Goal: Task Accomplishment & Management: Complete application form

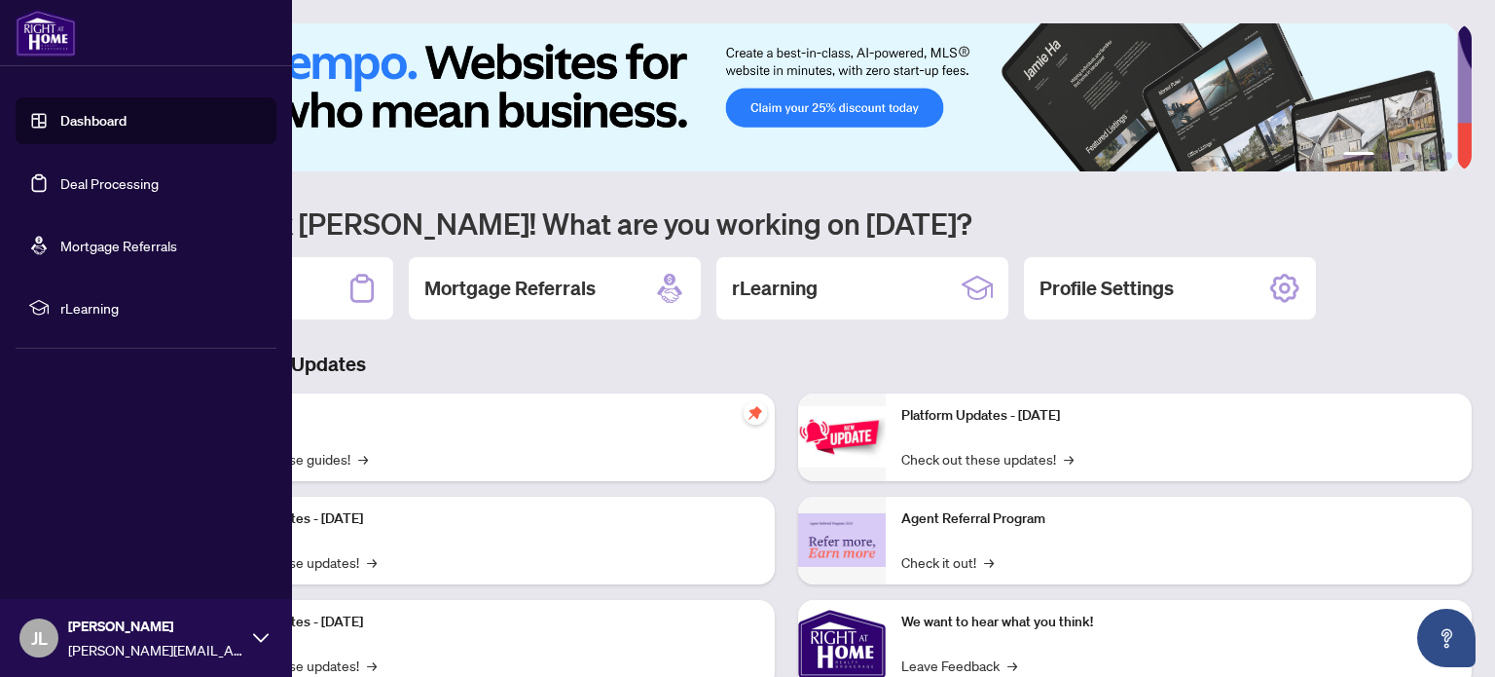
click at [106, 177] on link "Deal Processing" at bounding box center [109, 183] width 98 height 18
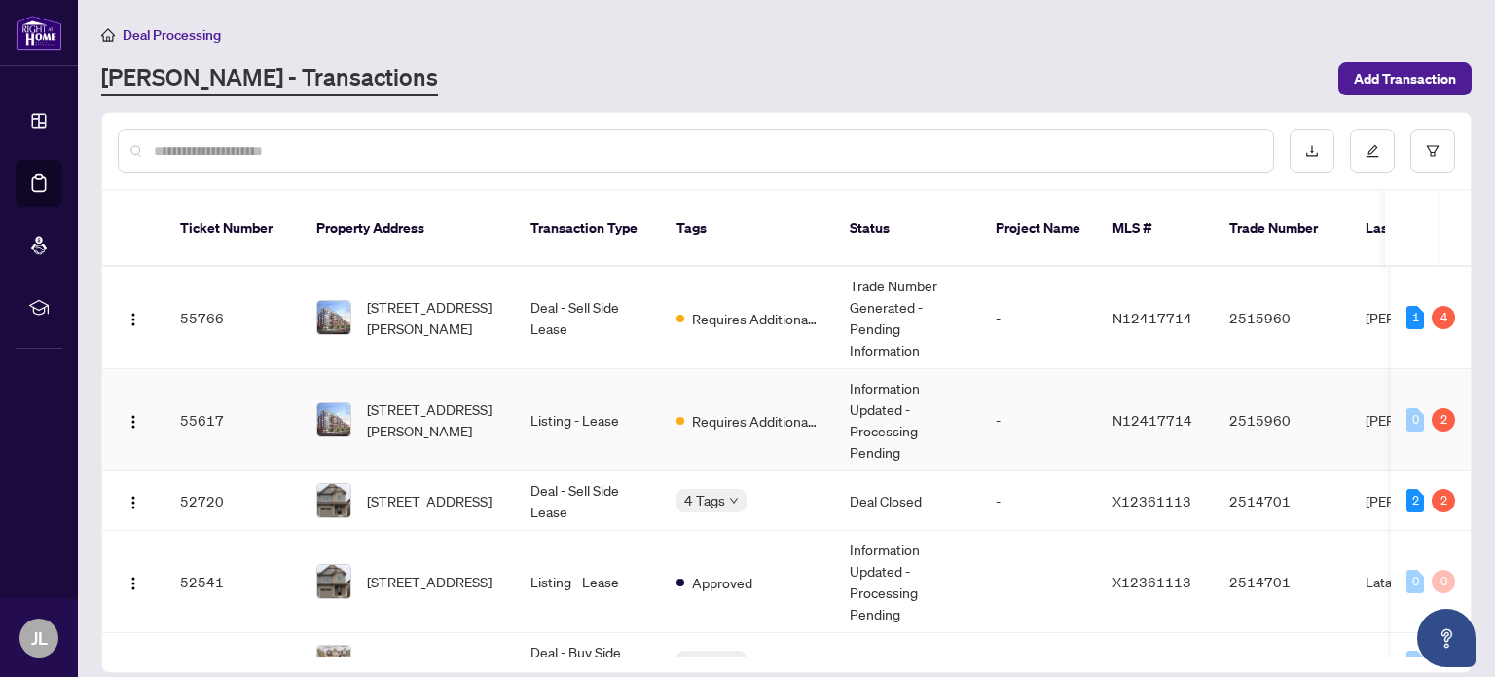
click at [750, 410] on span "Requires Additional Docs" at bounding box center [755, 420] width 127 height 21
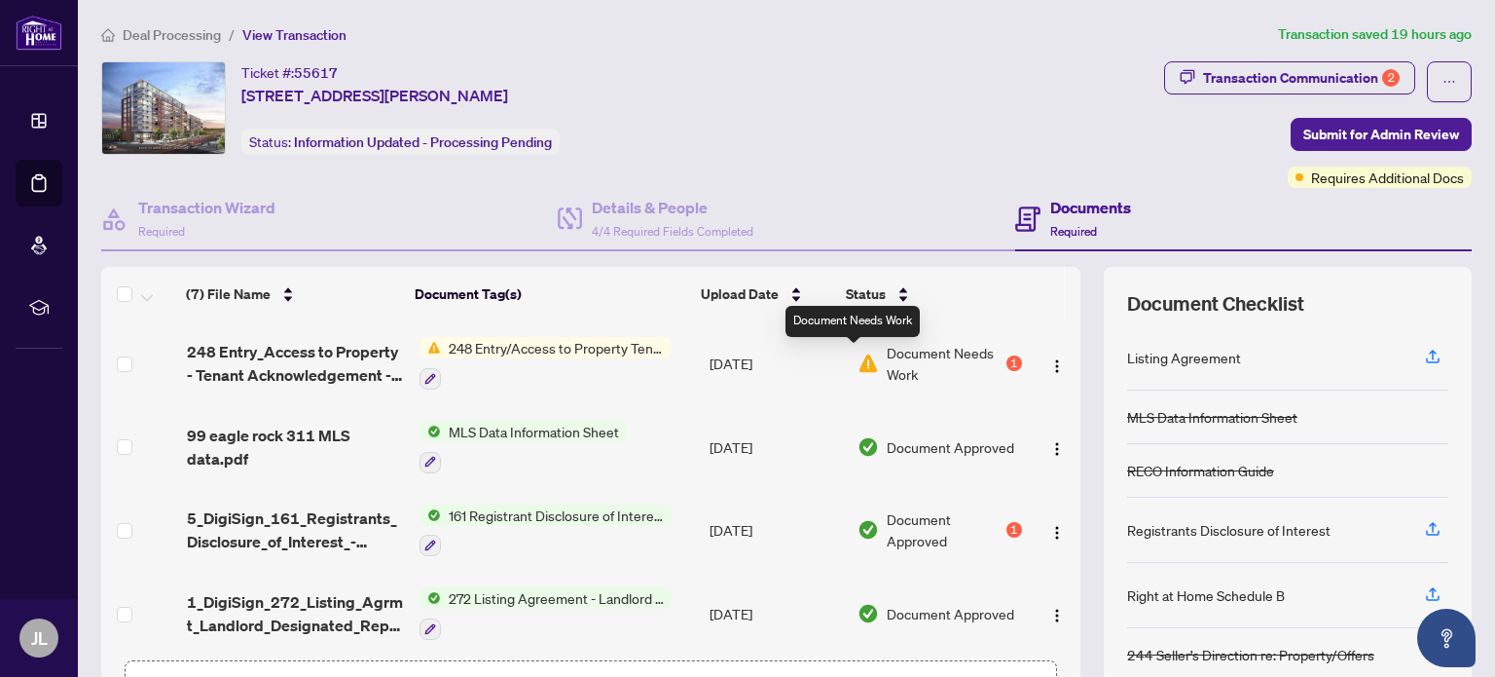
click at [860, 352] on img at bounding box center [868, 362] width 21 height 21
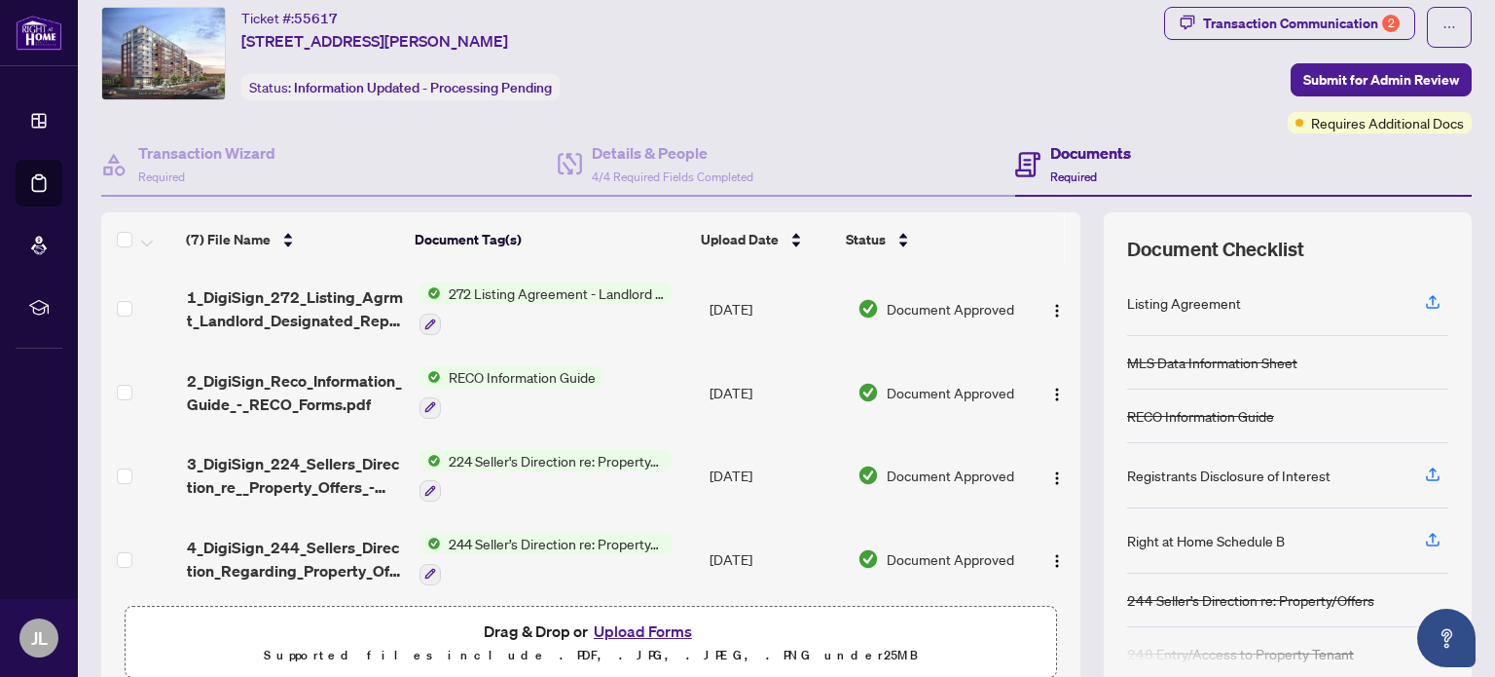
scroll to position [136, 0]
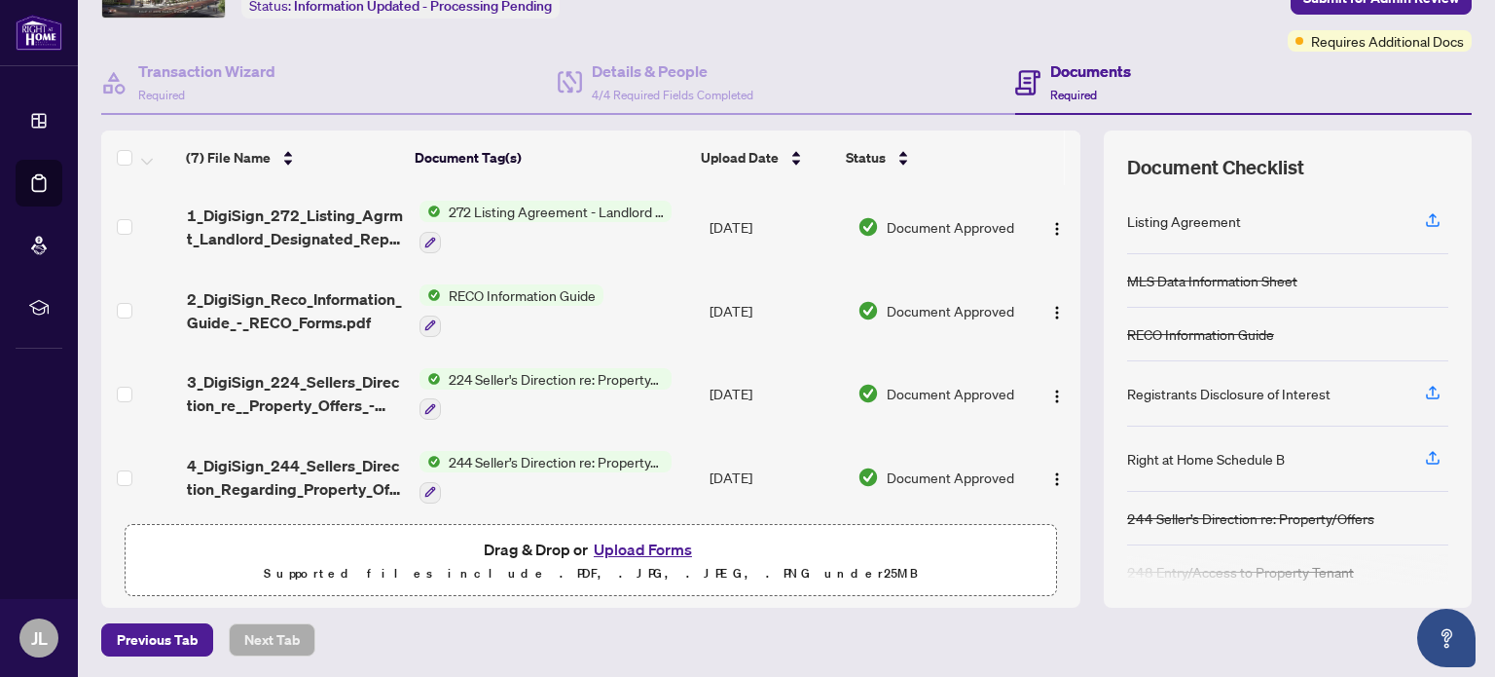
click at [639, 547] on button "Upload Forms" at bounding box center [643, 548] width 110 height 25
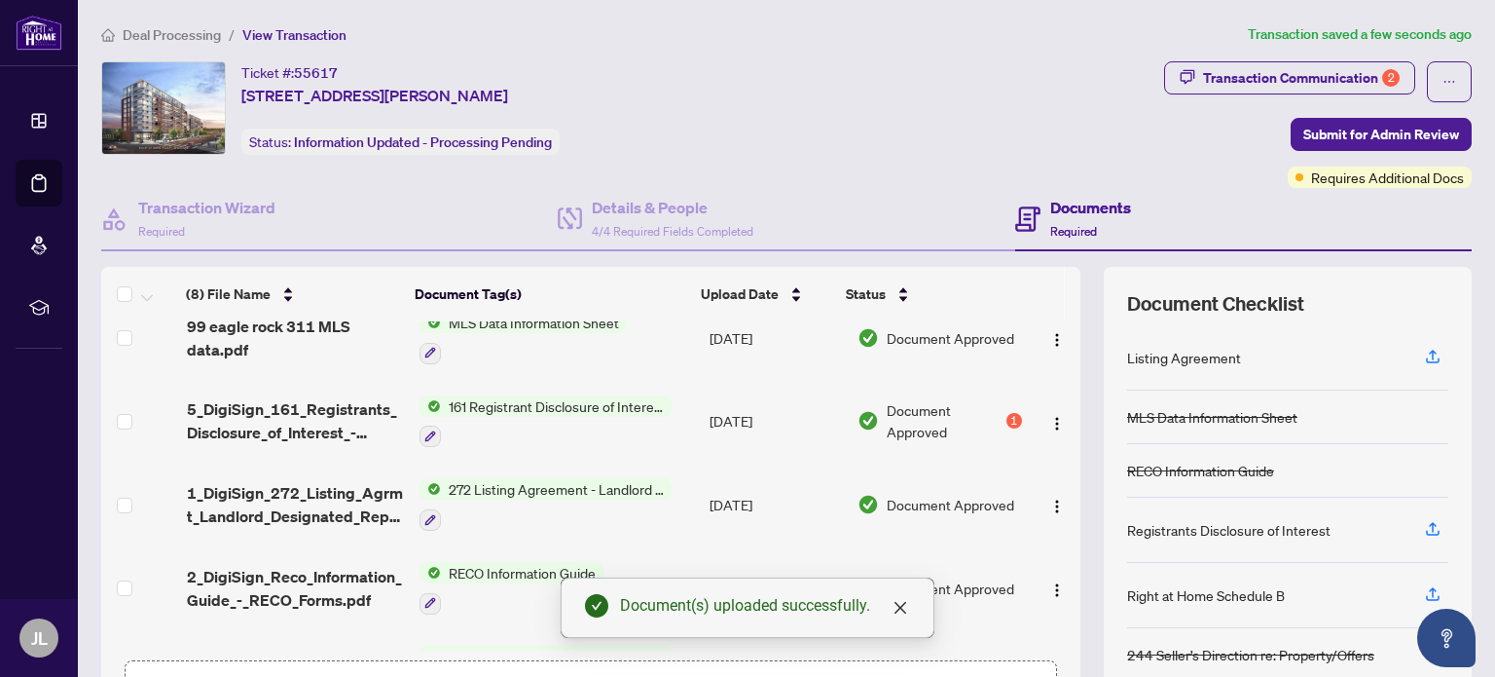
scroll to position [195, 0]
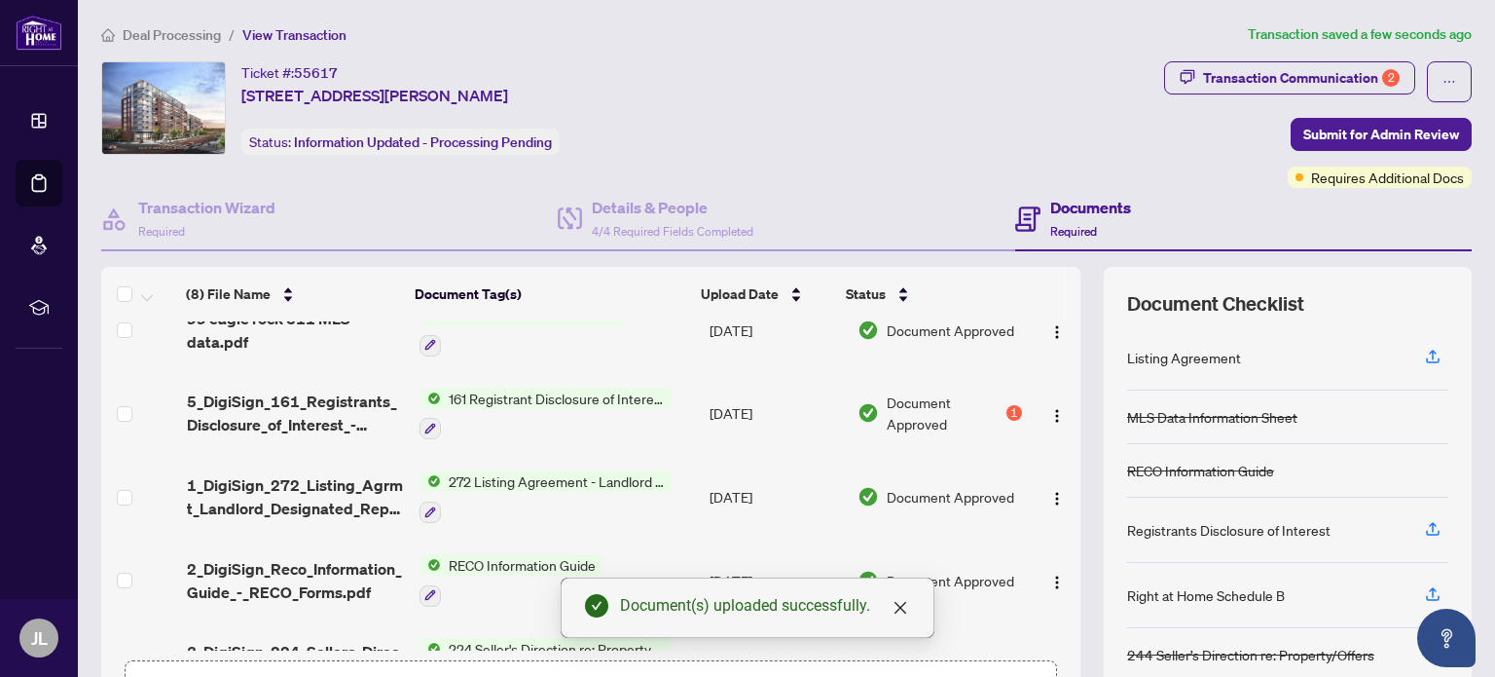
click at [981, 402] on span "Document Approved" at bounding box center [944, 412] width 115 height 43
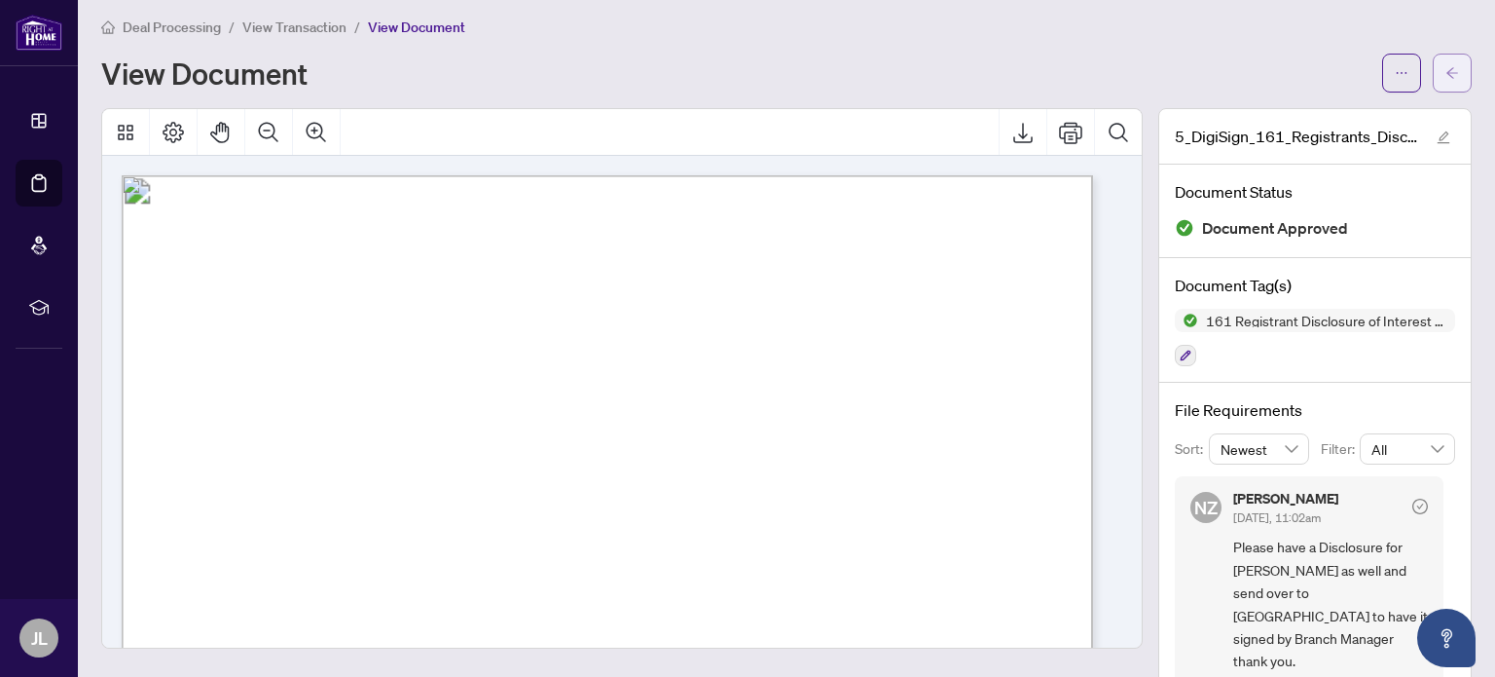
click at [1446, 68] on icon "arrow-left" at bounding box center [1453, 73] width 14 height 14
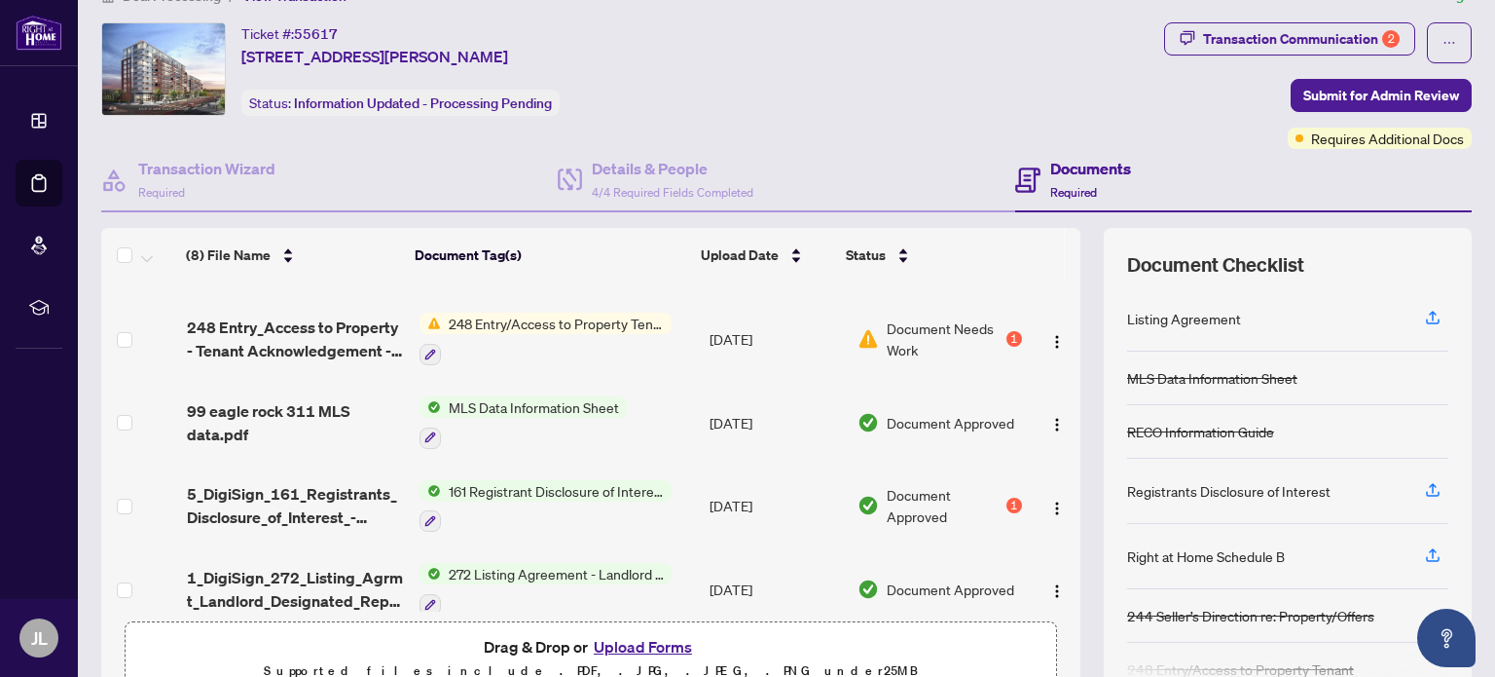
scroll to position [97, 0]
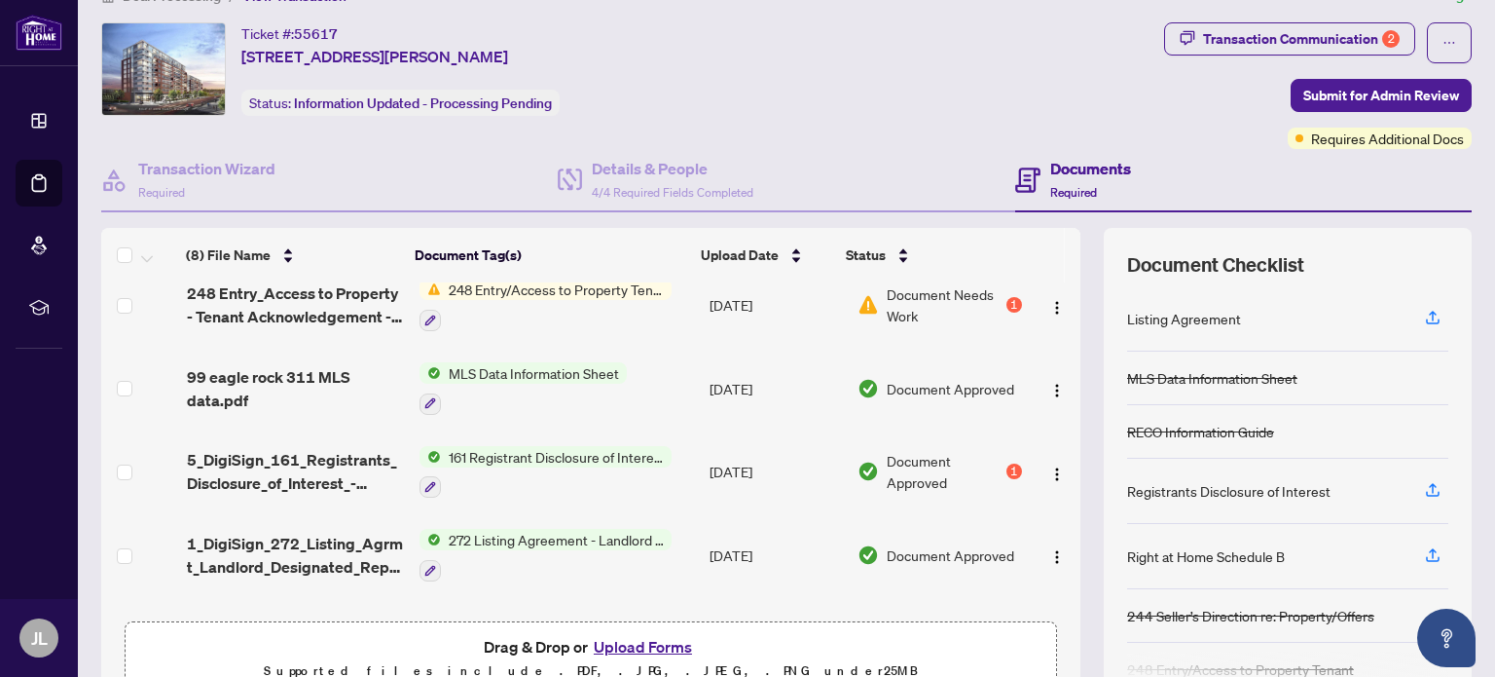
click at [920, 455] on span "Document Approved" at bounding box center [944, 471] width 115 height 43
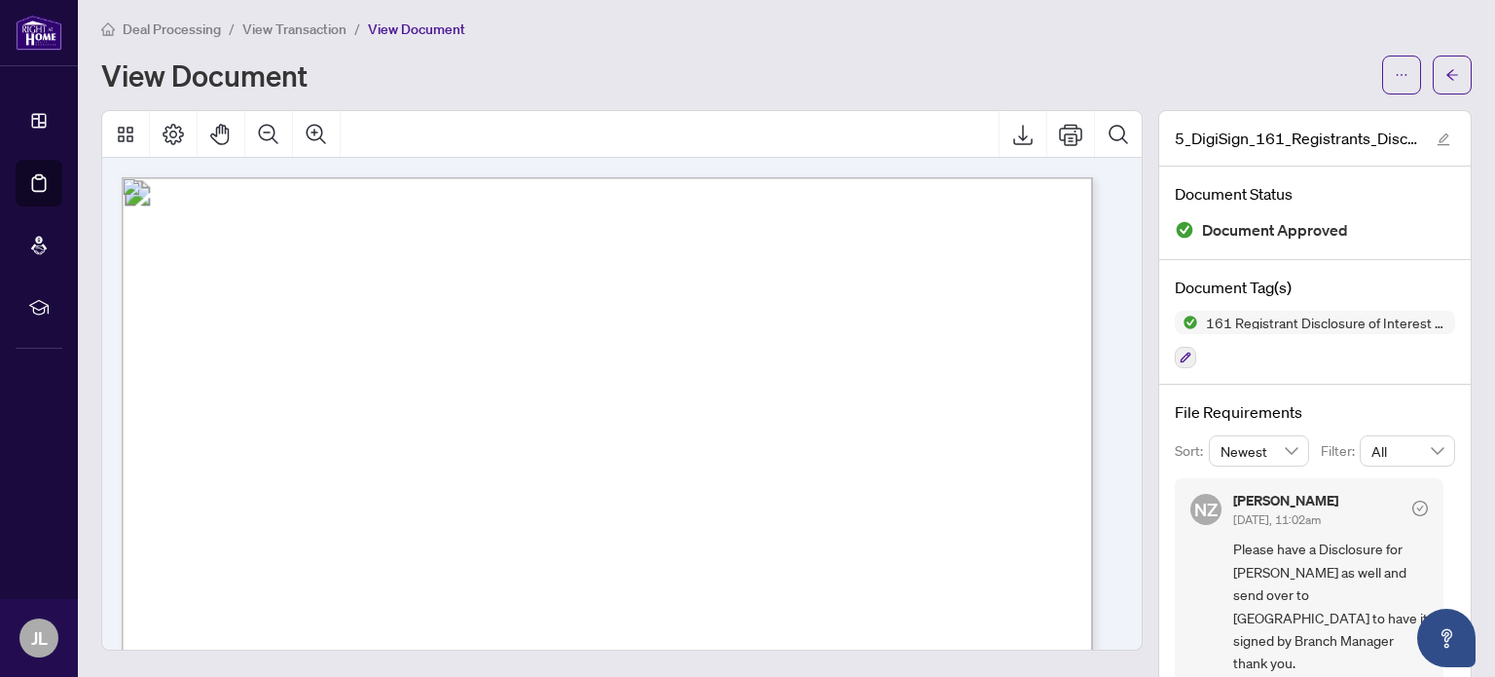
scroll to position [8, 0]
click at [1446, 73] on icon "arrow-left" at bounding box center [1453, 73] width 14 height 14
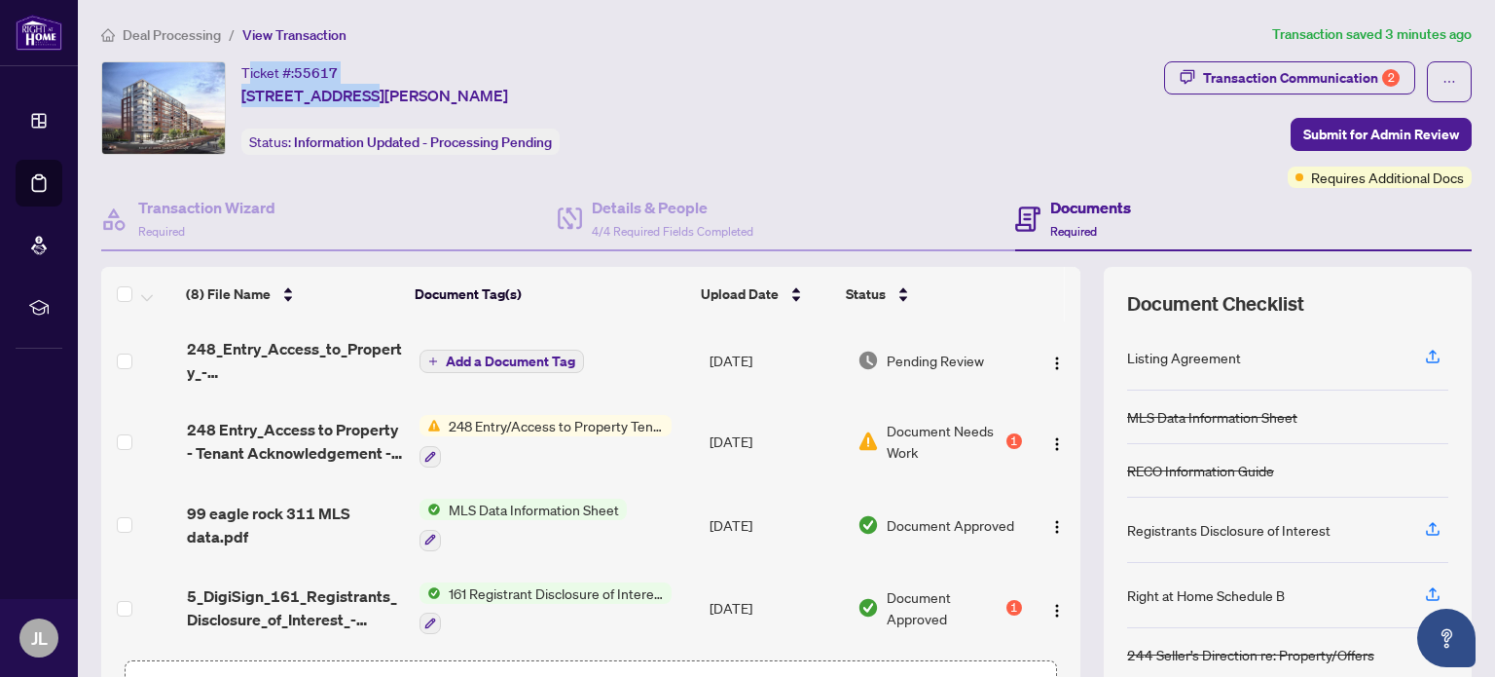
drag, startPoint x: 358, startPoint y: 75, endPoint x: 249, endPoint y: 69, distance: 109.2
click at [249, 69] on div "Ticket #: 55617 [STREET_ADDRESS][PERSON_NAME]" at bounding box center [374, 84] width 267 height 46
click at [259, 77] on div "Ticket #: 55617" at bounding box center [289, 72] width 96 height 22
drag, startPoint x: 241, startPoint y: 64, endPoint x: 347, endPoint y: 65, distance: 105.2
click at [347, 65] on div "Ticket #: 55617 [STREET_ADDRESS][PERSON_NAME]" at bounding box center [374, 84] width 267 height 46
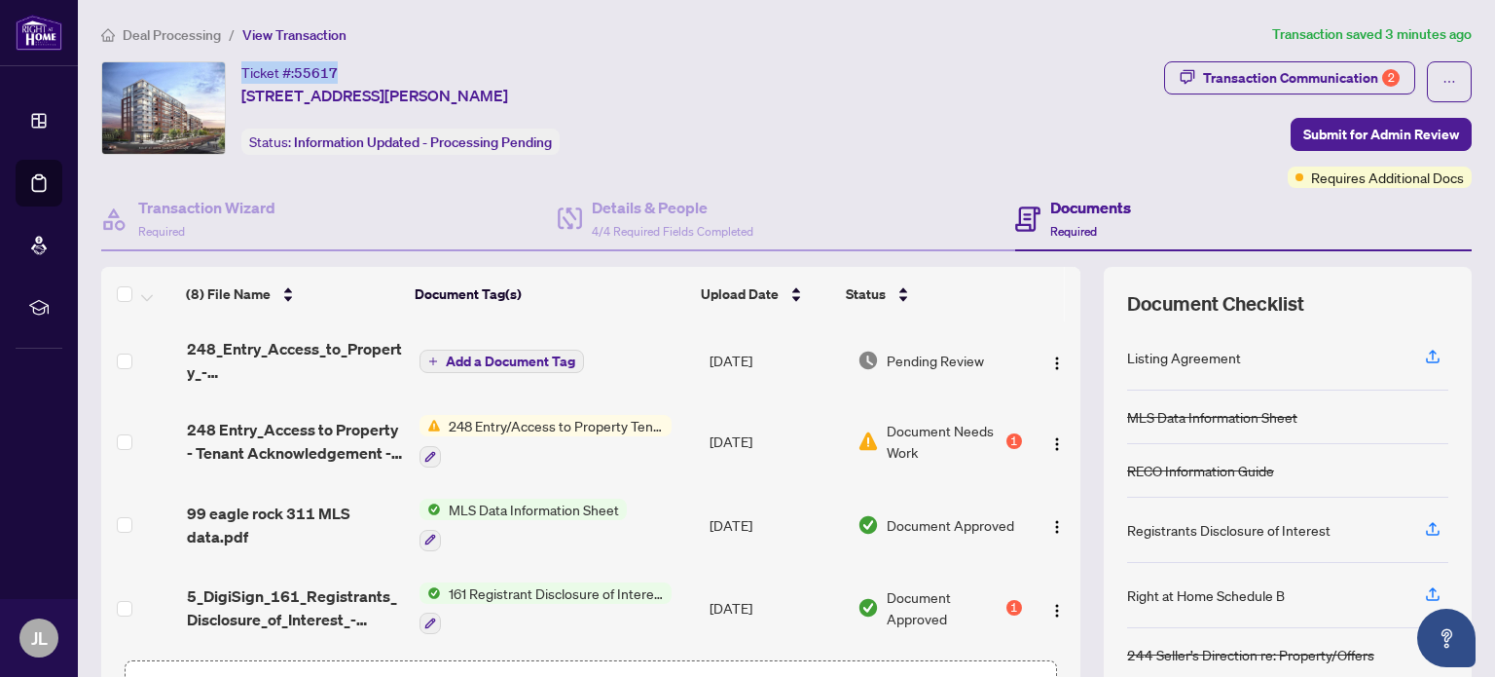
copy div "Ticket #: 55617"
click at [1375, 133] on span "Submit for Admin Review" at bounding box center [1382, 134] width 156 height 31
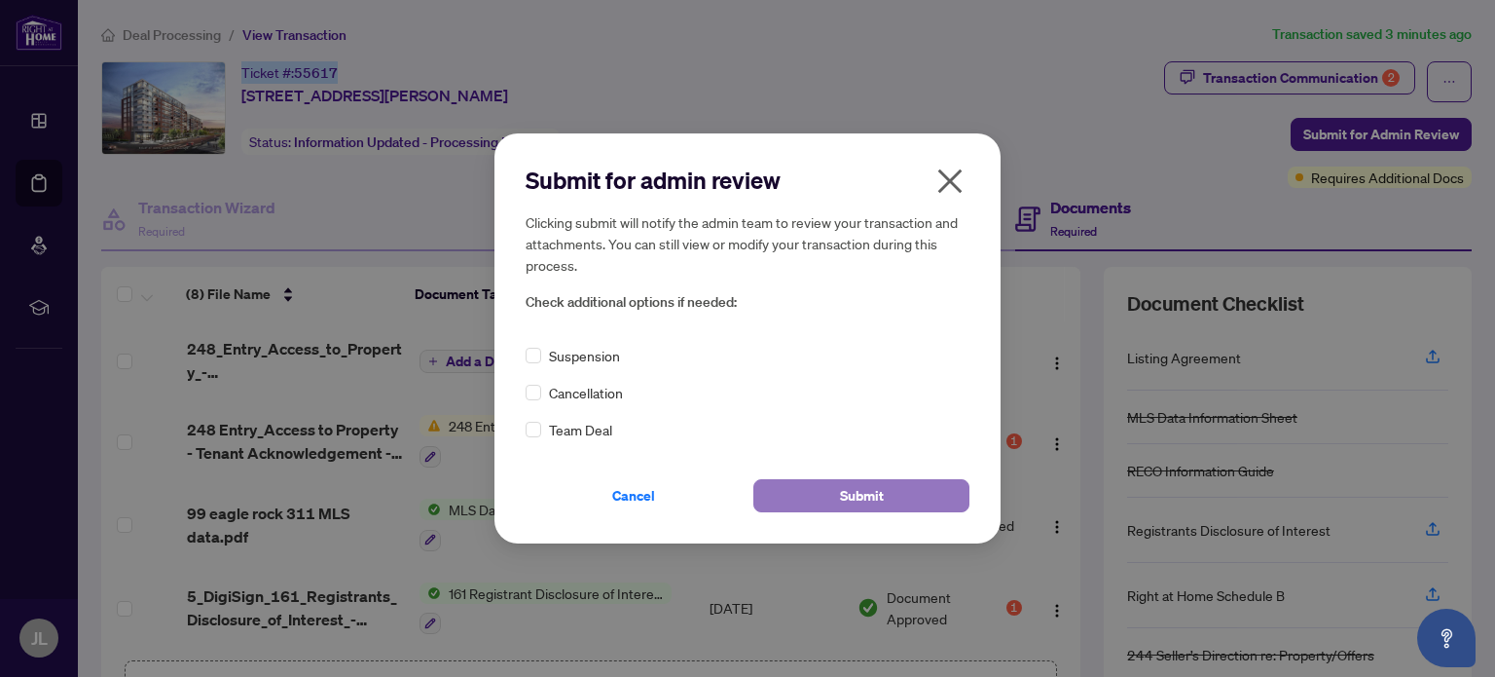
click at [810, 495] on button "Submit" at bounding box center [862, 495] width 216 height 33
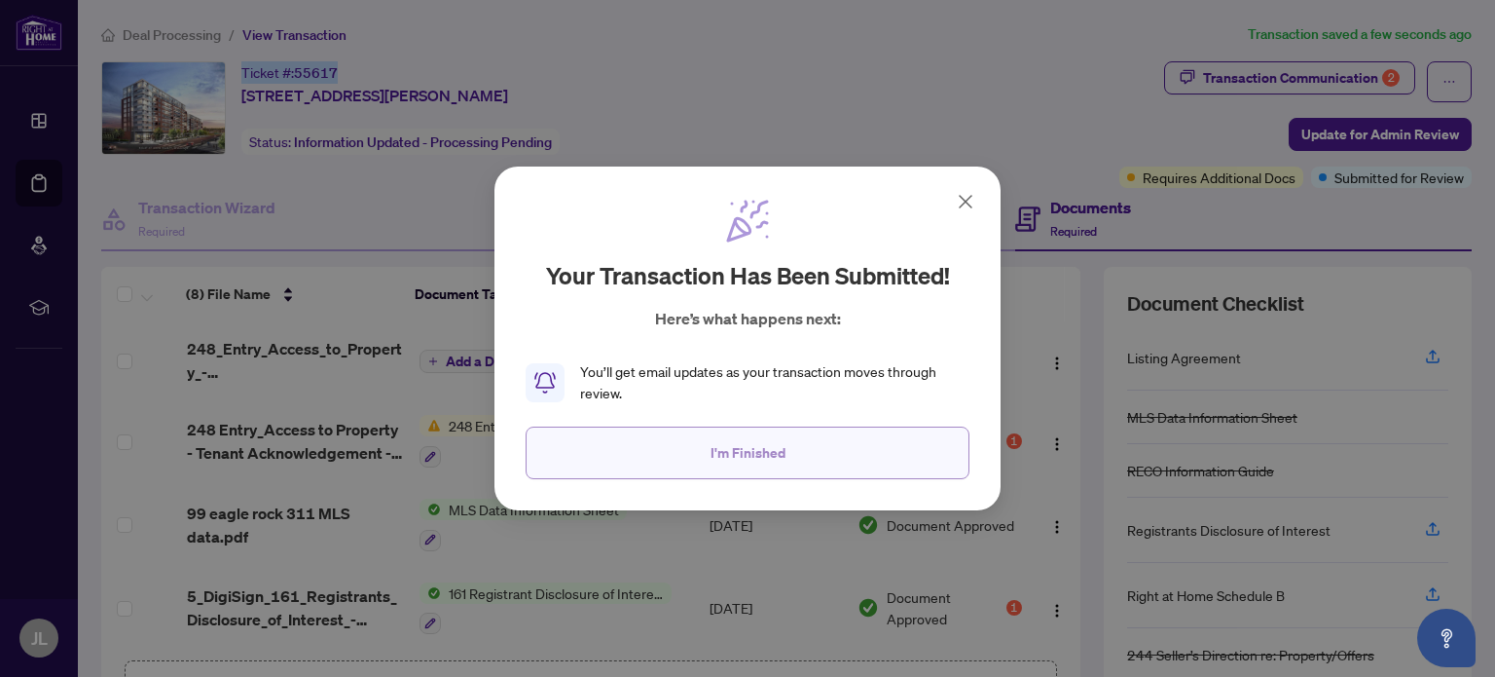
click at [783, 450] on span "I'm Finished" at bounding box center [748, 452] width 75 height 31
